Goal: Information Seeking & Learning: Check status

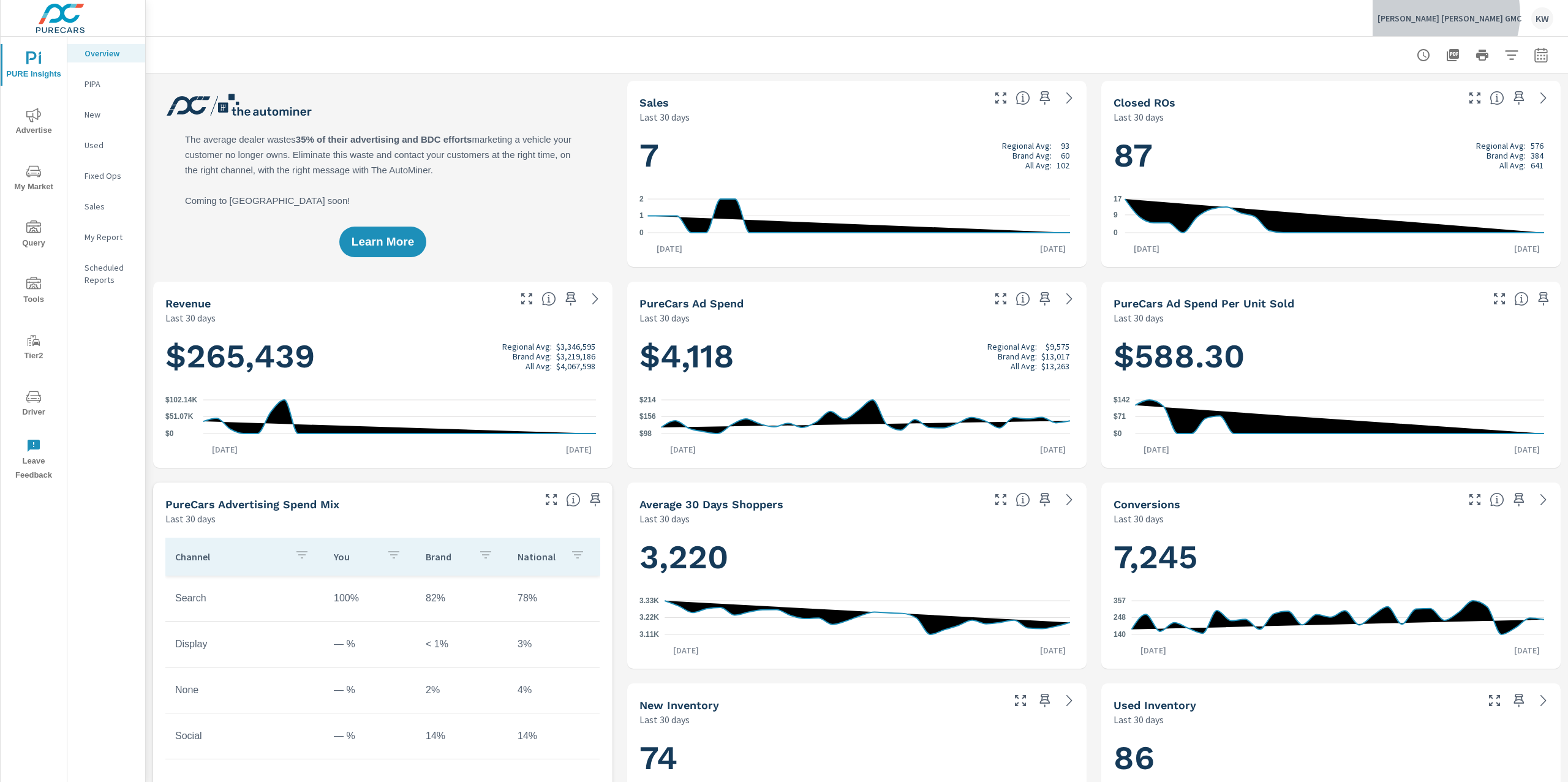
click at [1474, 14] on p "Robert Brogden's Hays GMC" at bounding box center [1449, 18] width 144 height 11
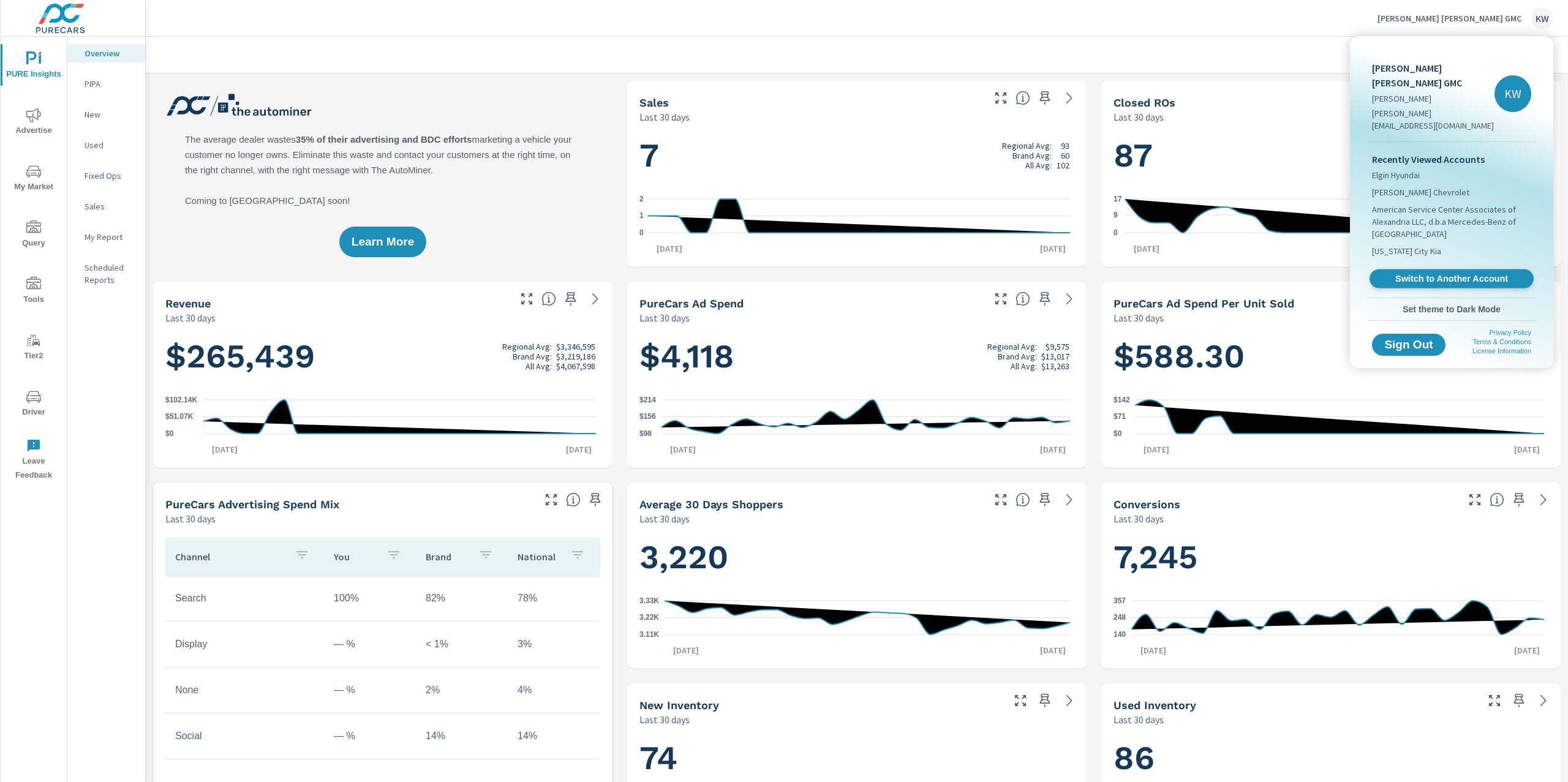
scroll to position [1, 0]
click at [1442, 273] on span "Switch to Another Account" at bounding box center [1451, 279] width 150 height 12
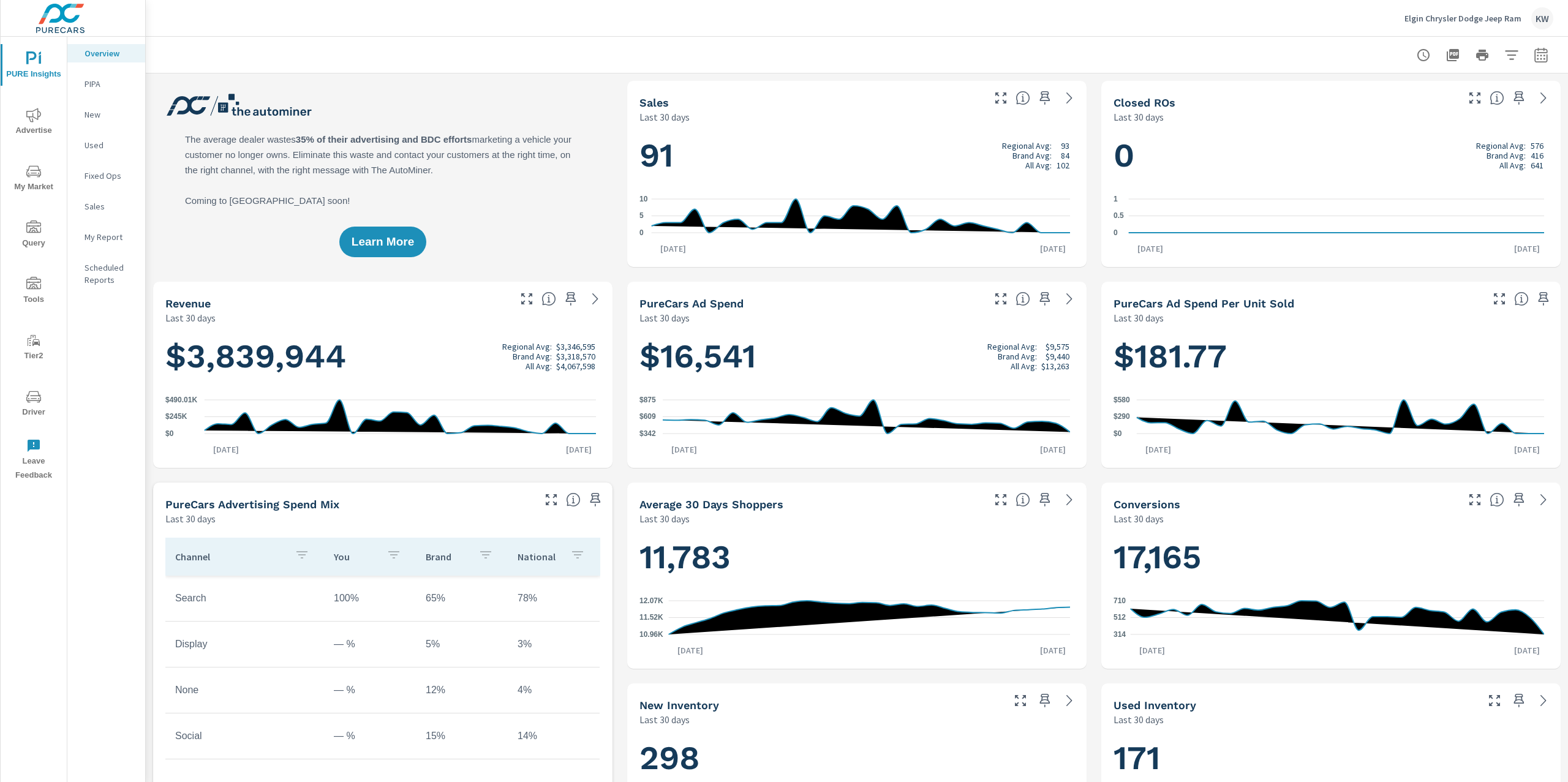
click at [1536, 54] on icon "button" at bounding box center [1541, 55] width 15 height 15
click at [1418, 109] on select "Custom Yesterday Last week Last 7 days Last 14 days Last 30 days Last 45 days L…" at bounding box center [1431, 106] width 123 height 25
click at [1370, 94] on select "Custom Yesterday Last week Last 7 days Last 14 days Last 30 days Last 45 days L…" at bounding box center [1431, 106] width 123 height 25
select select "Last month"
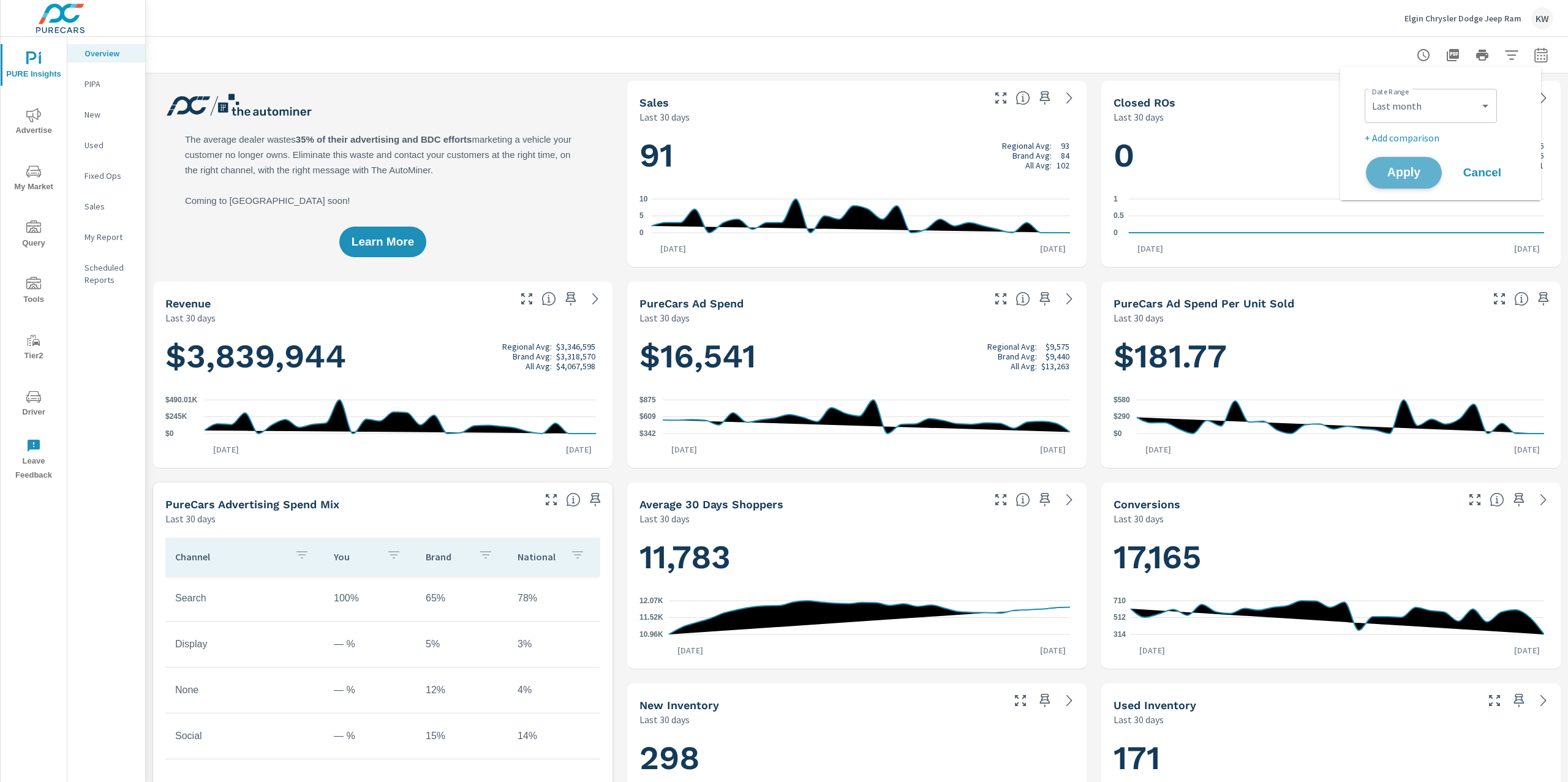
click at [1402, 167] on span "Apply" at bounding box center [1403, 173] width 50 height 12
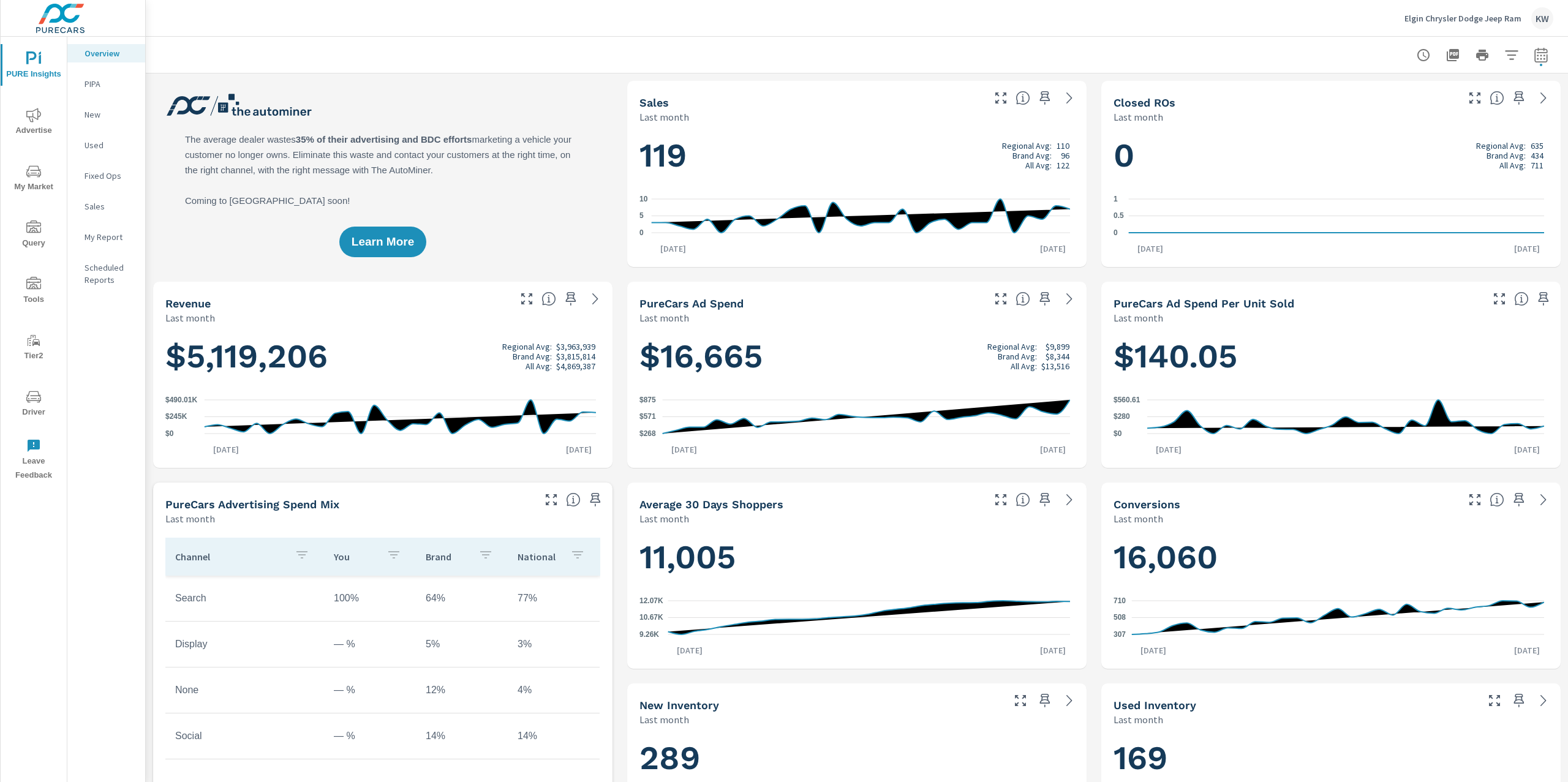
click at [89, 238] on p "My Report" at bounding box center [110, 237] width 51 height 12
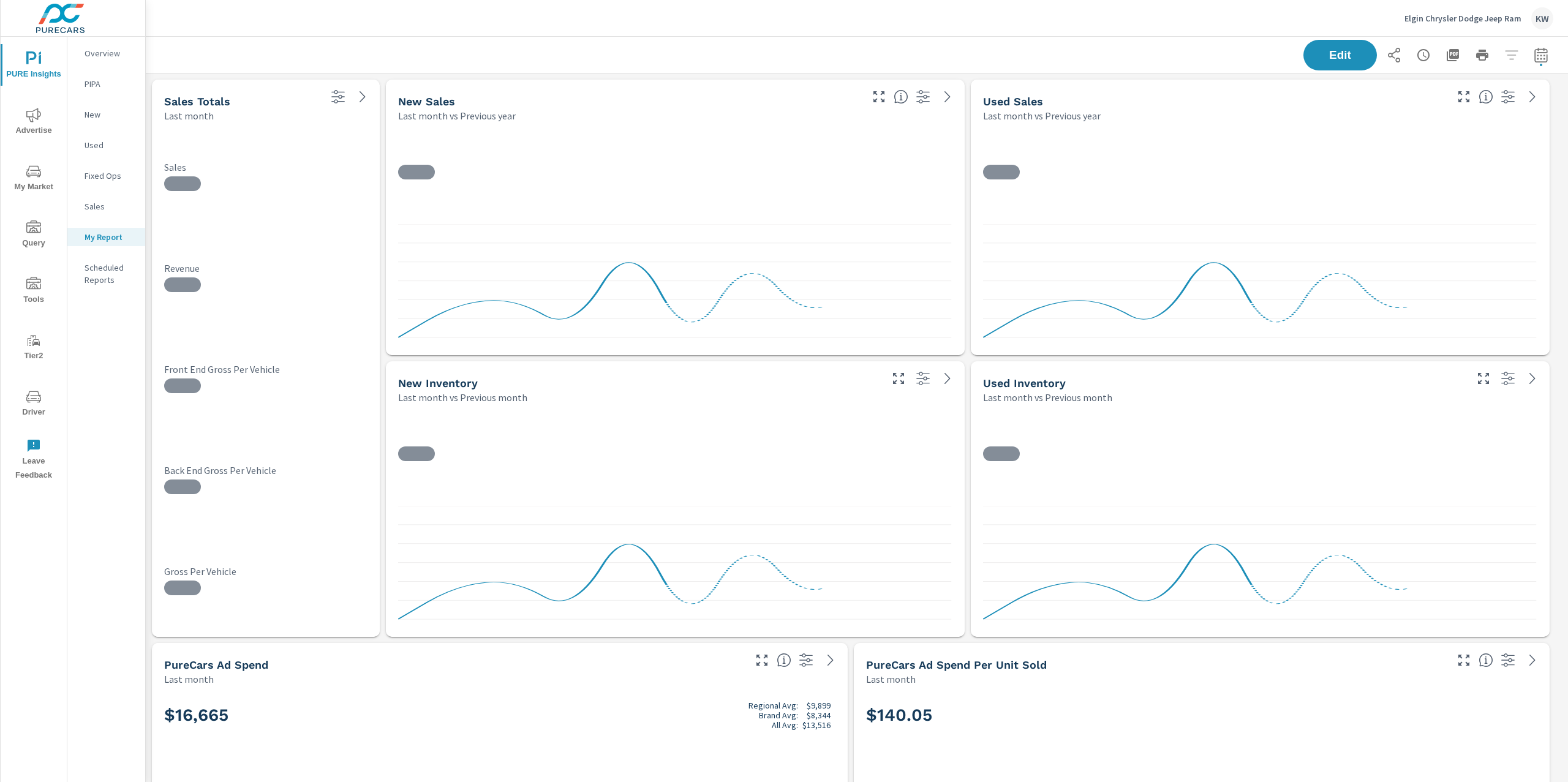
scroll to position [8061, 1436]
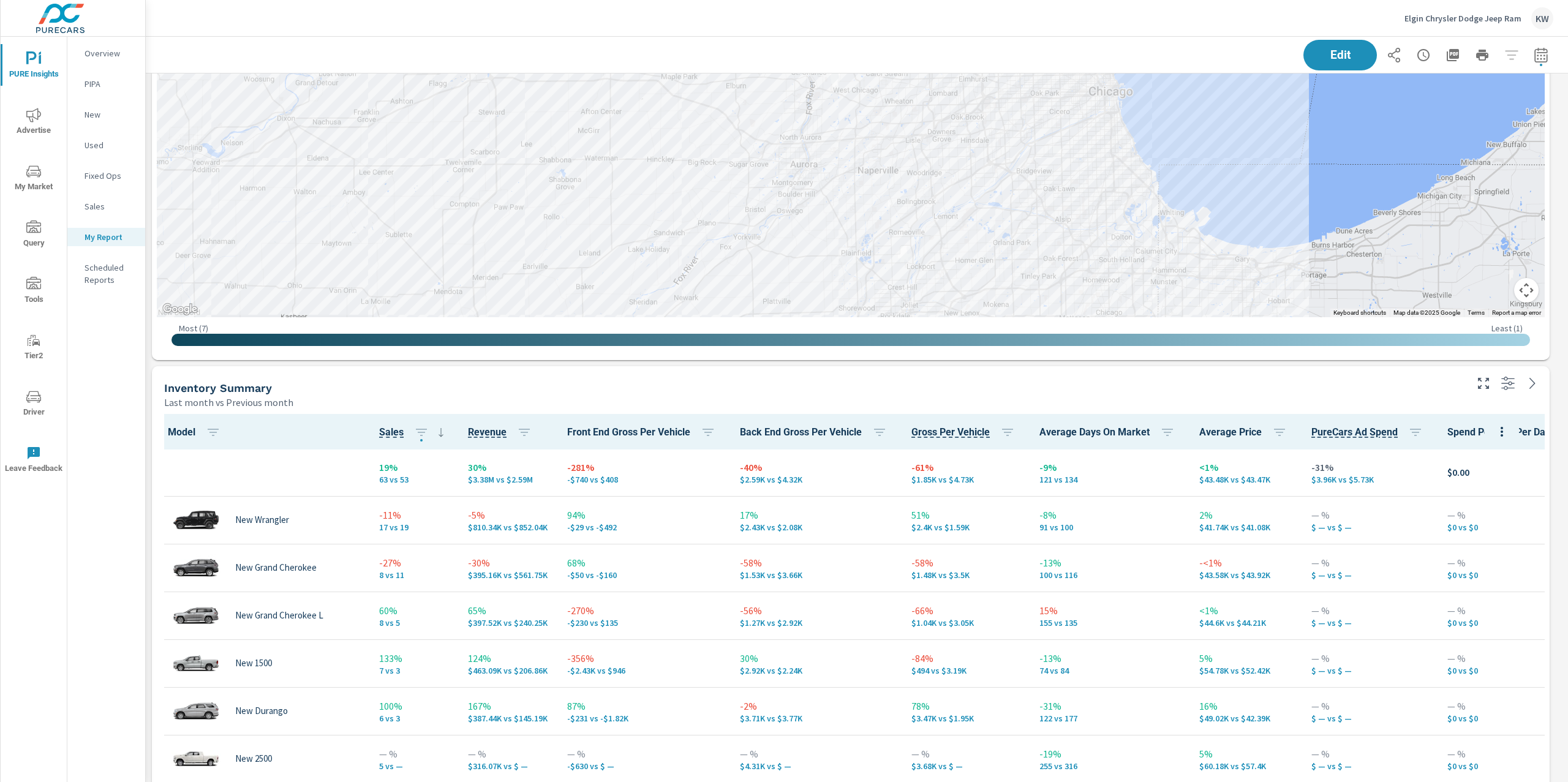
scroll to position [1, 0]
click at [1454, 14] on p "Elgin Chrysler Dodge Jeep Ram" at bounding box center [1463, 18] width 117 height 11
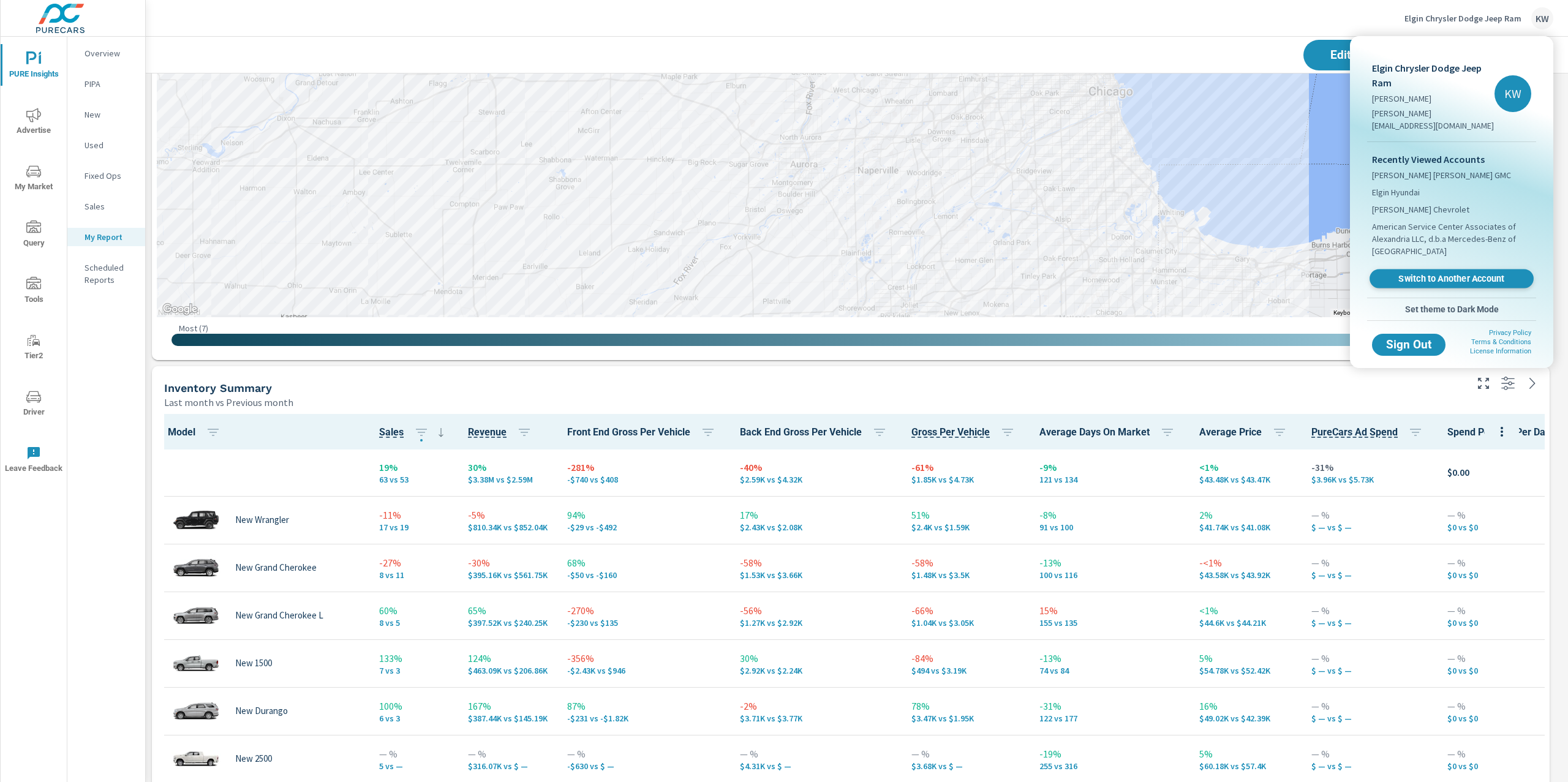
click at [1434, 273] on span "Switch to Another Account" at bounding box center [1451, 279] width 150 height 12
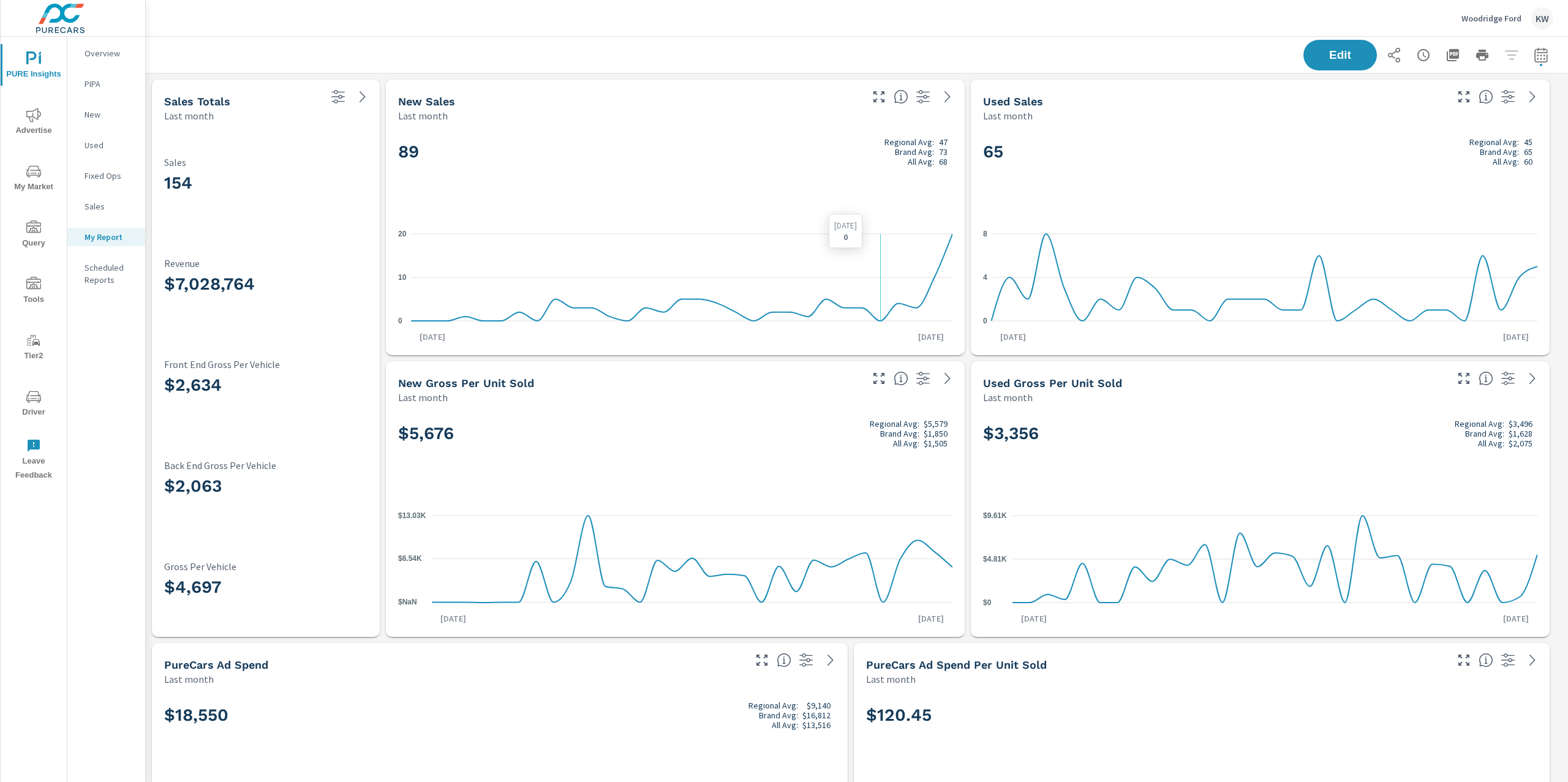
scroll to position [1, 0]
click at [32, 123] on span "Advertise" at bounding box center [34, 123] width 59 height 30
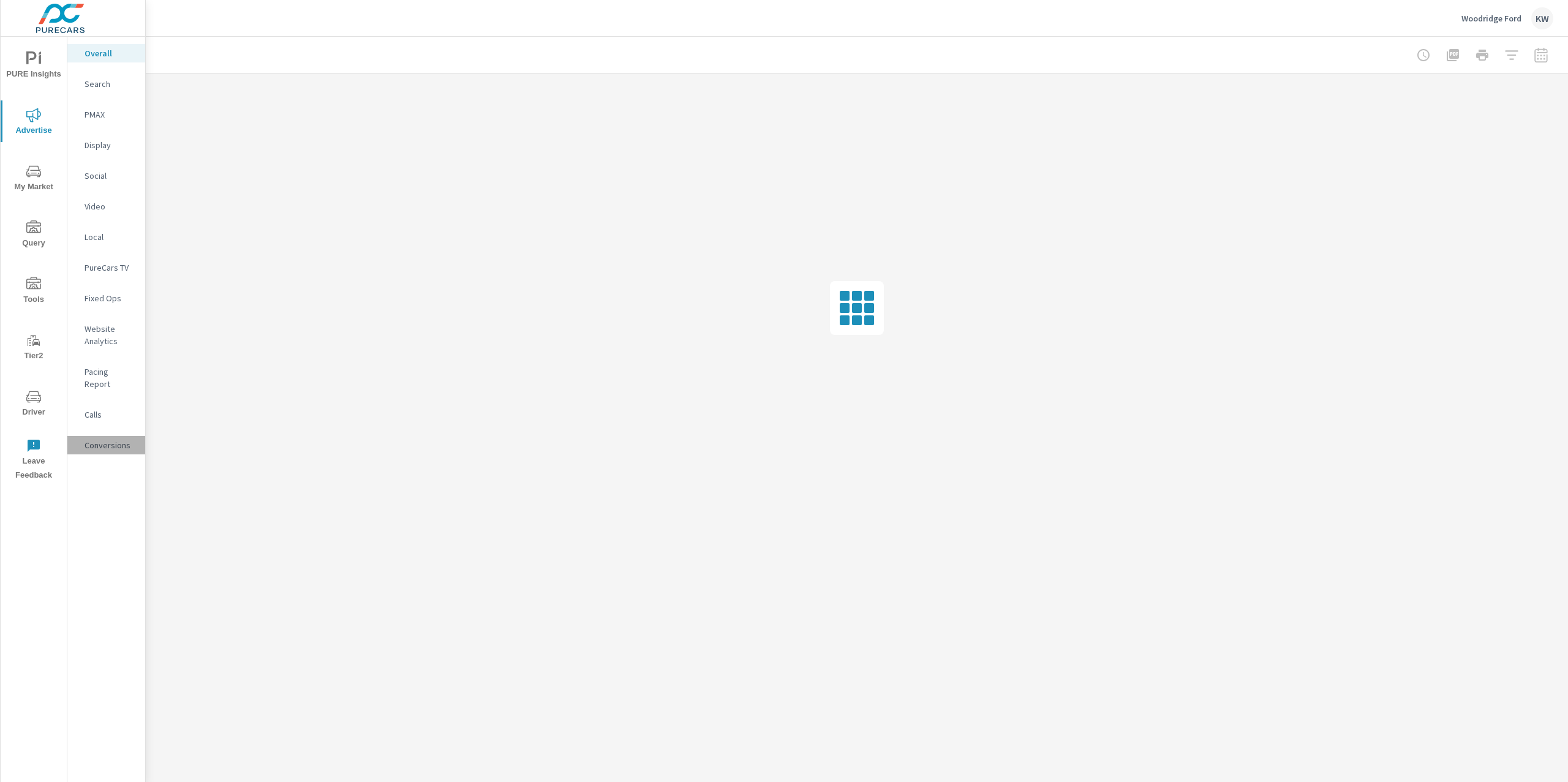
click at [108, 439] on p "Conversions" at bounding box center [110, 445] width 51 height 12
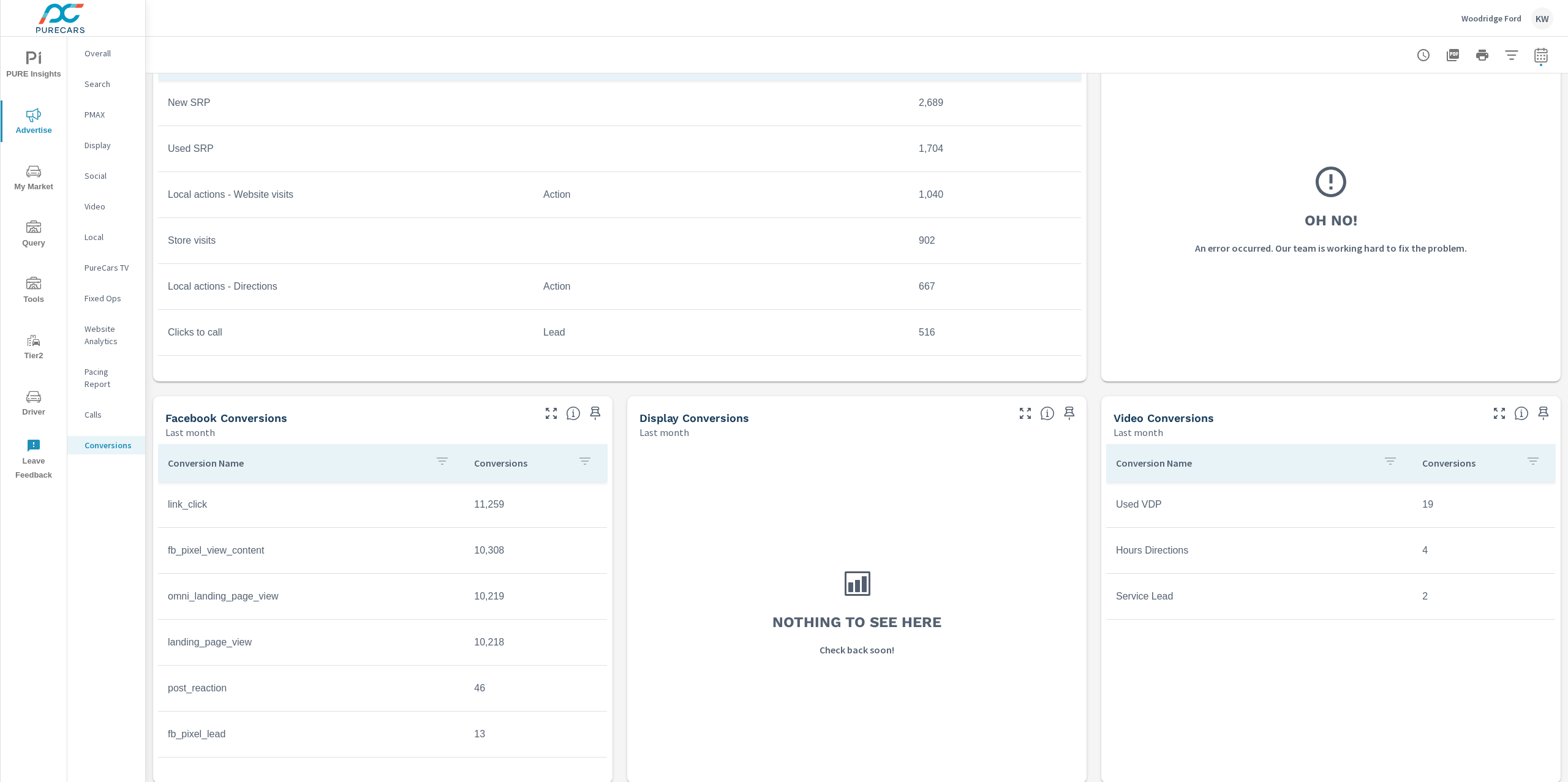
scroll to position [597, 0]
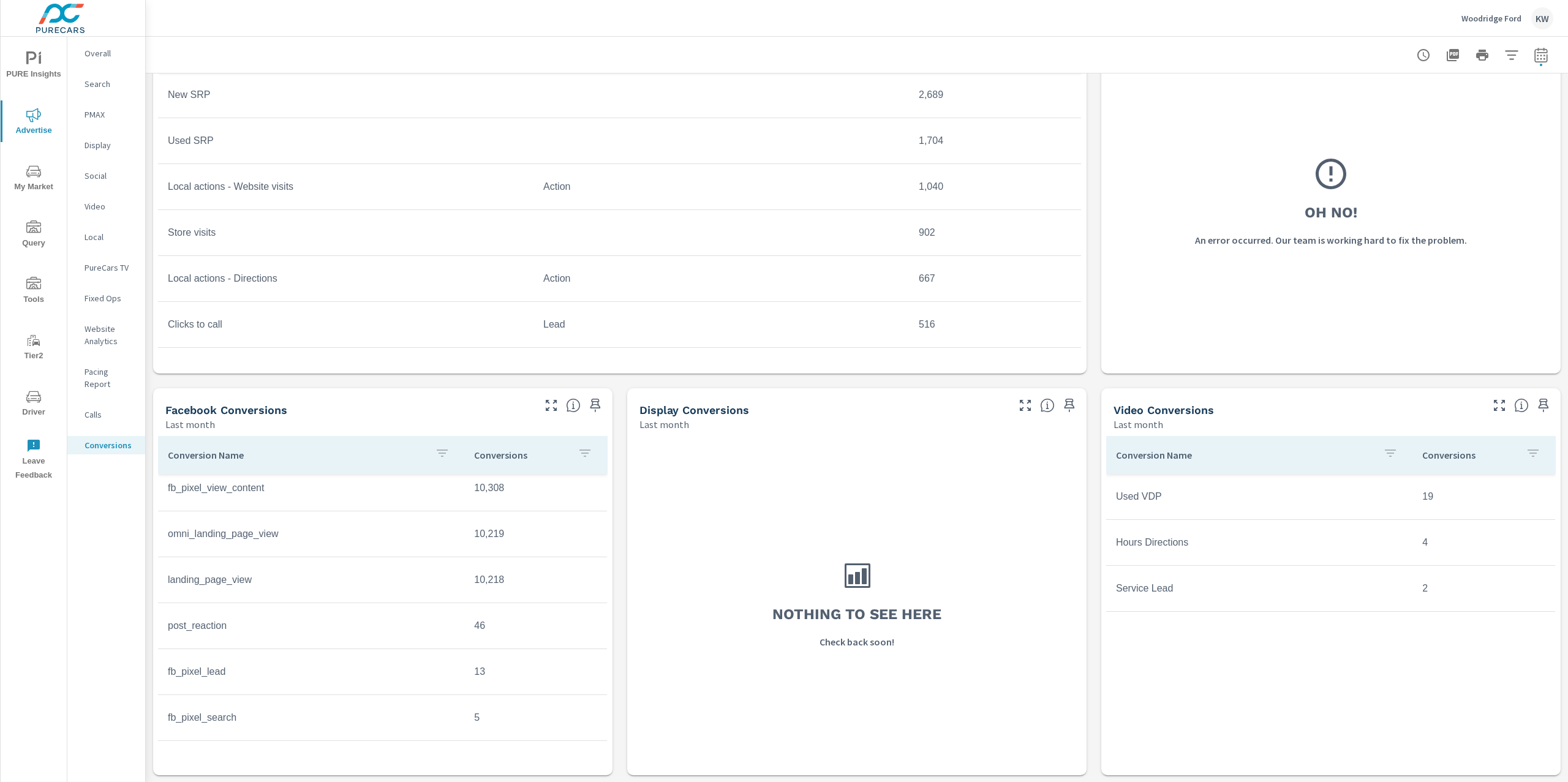
scroll to position [58, 0]
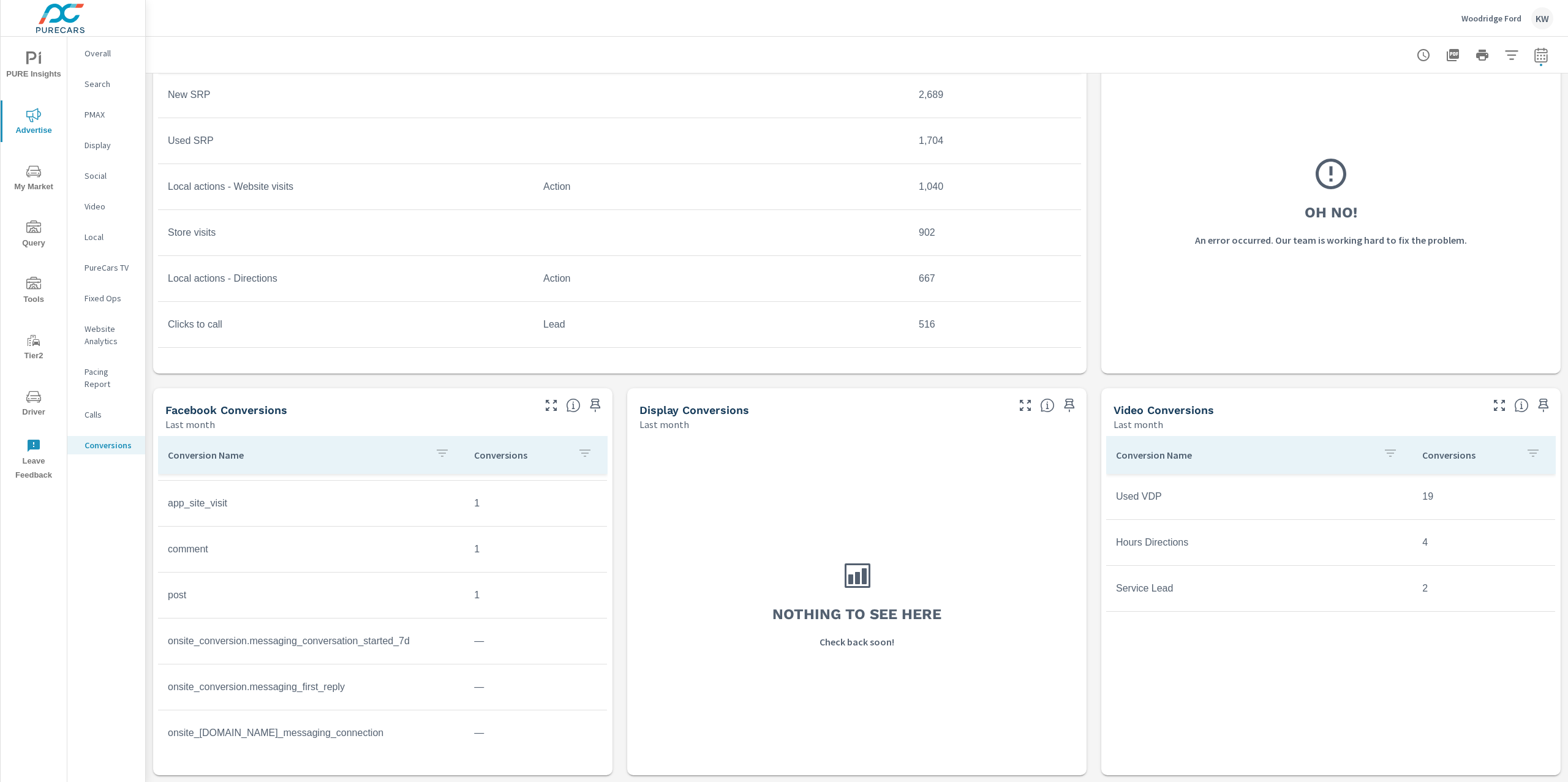
scroll to position [365, 0]
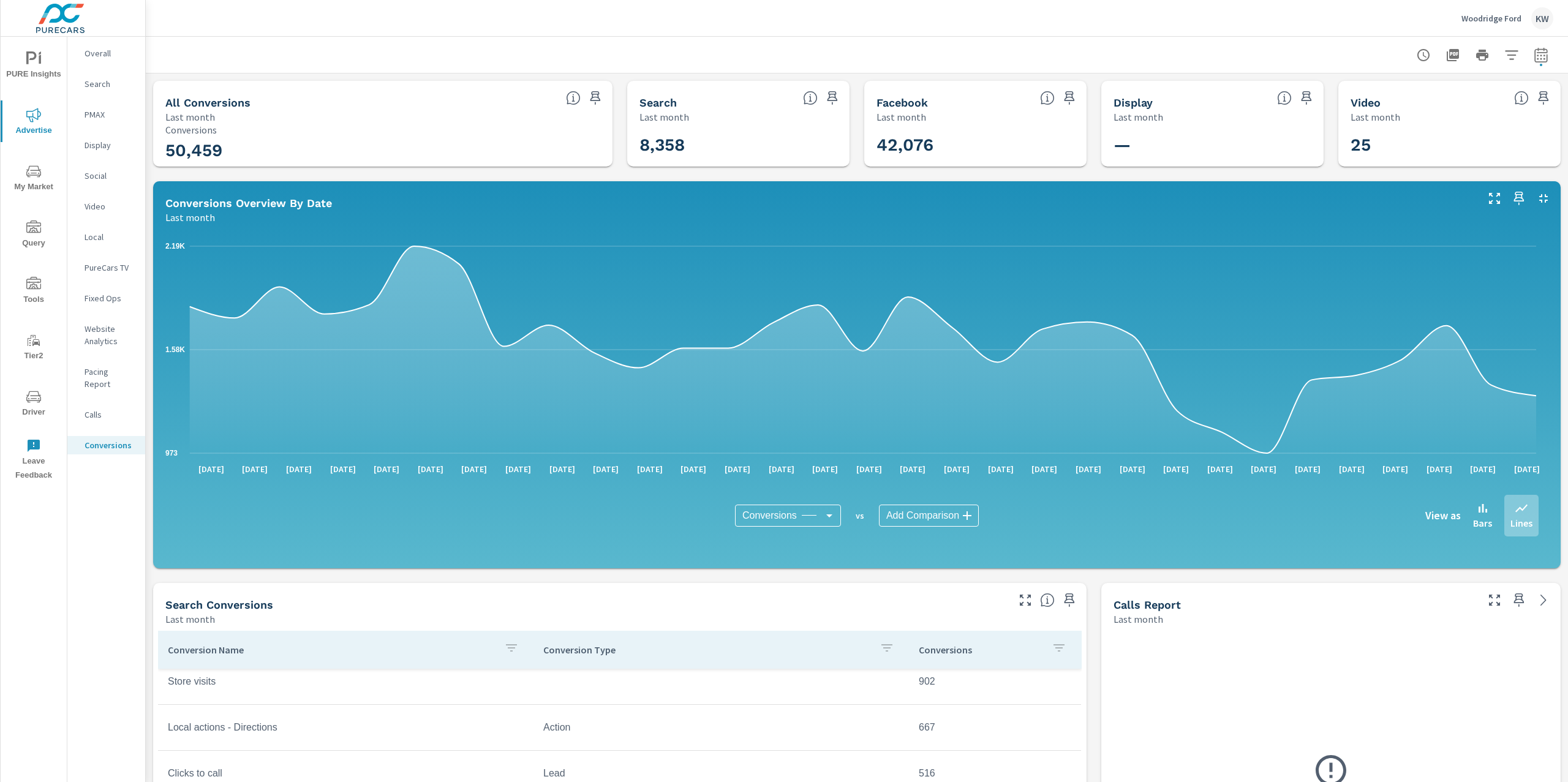
scroll to position [116, 0]
